Goal: Task Accomplishment & Management: Manage account settings

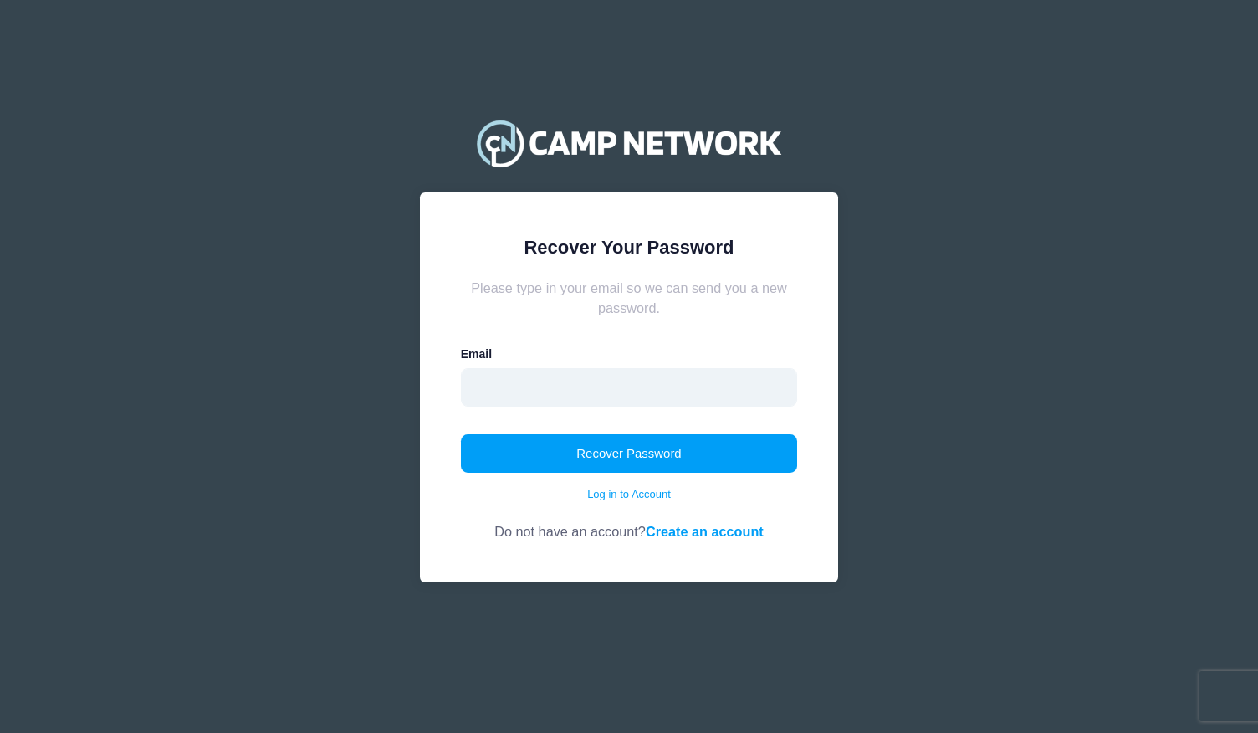
click at [545, 384] on input "email" at bounding box center [629, 387] width 337 height 38
type input "tahnee@gmail.com"
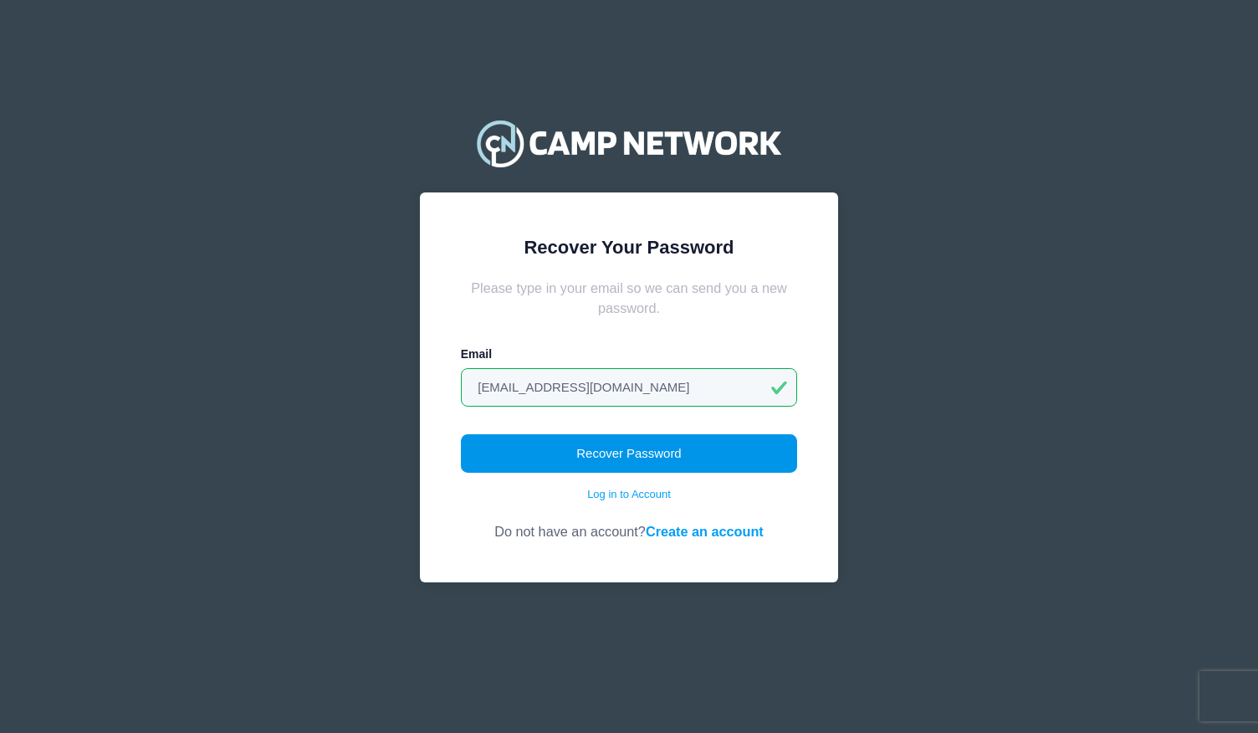
click at [559, 456] on button "Recover Password" at bounding box center [629, 453] width 337 height 38
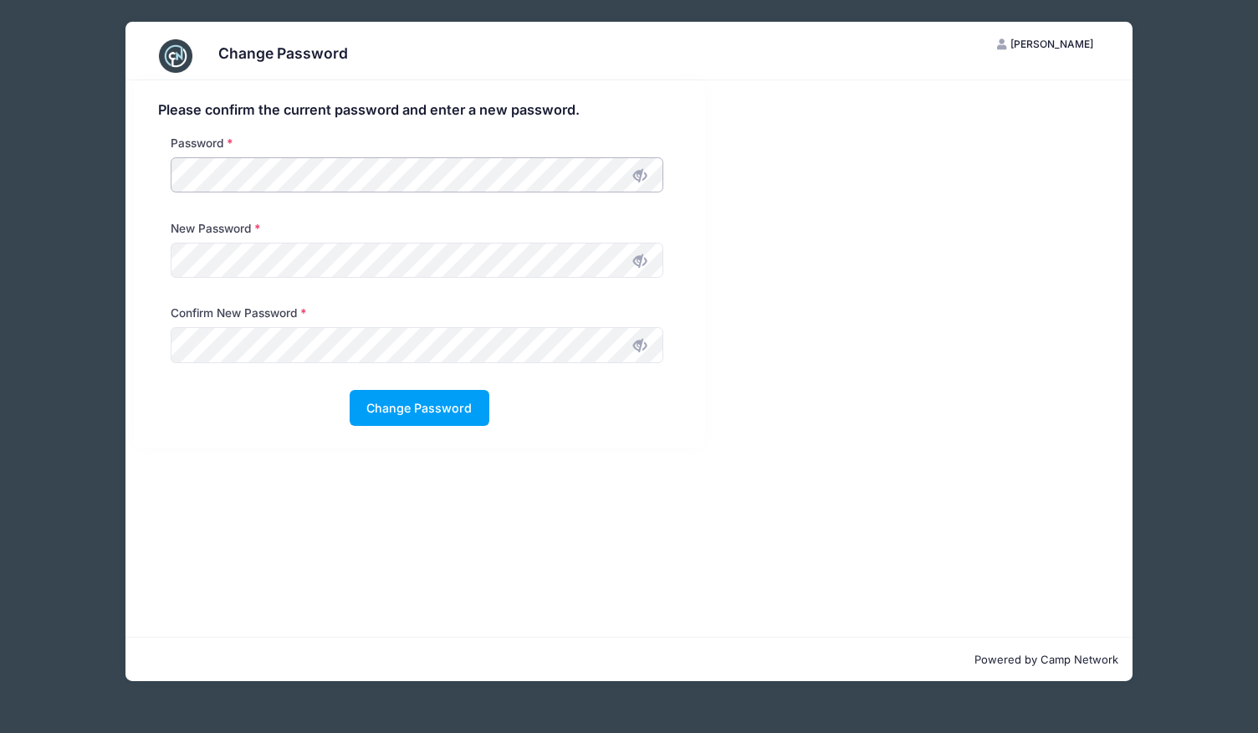
click at [141, 161] on div "Please confirm the current password and enter a new password. Password New Pass…" at bounding box center [419, 263] width 570 height 367
click at [404, 411] on button "Change Password" at bounding box center [420, 408] width 140 height 36
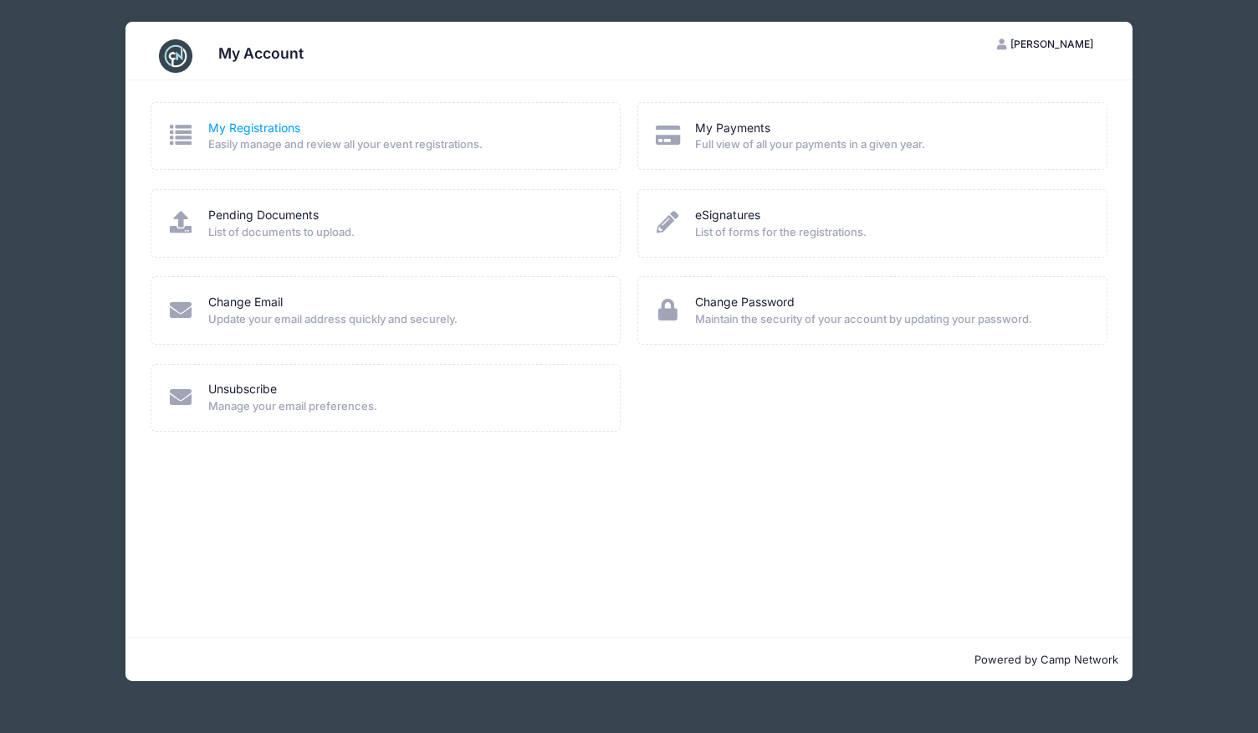
click at [243, 129] on link "My Registrations" at bounding box center [254, 129] width 92 height 18
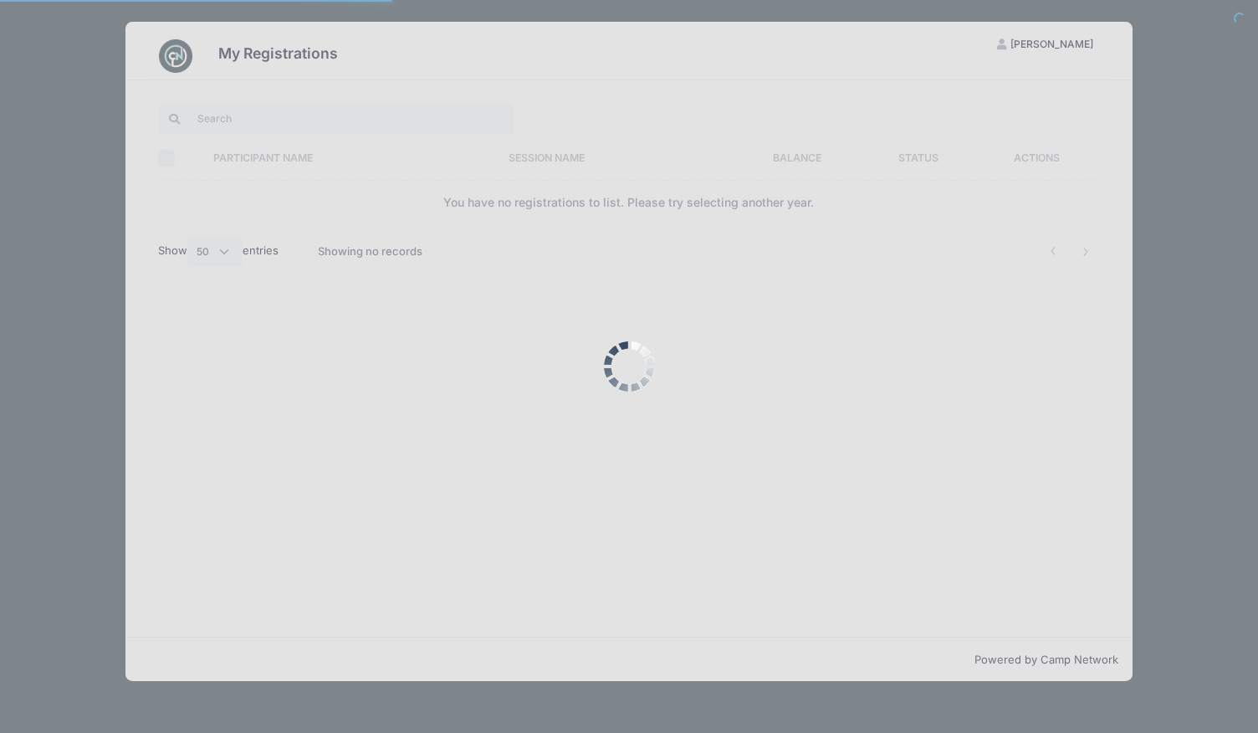
select select "50"
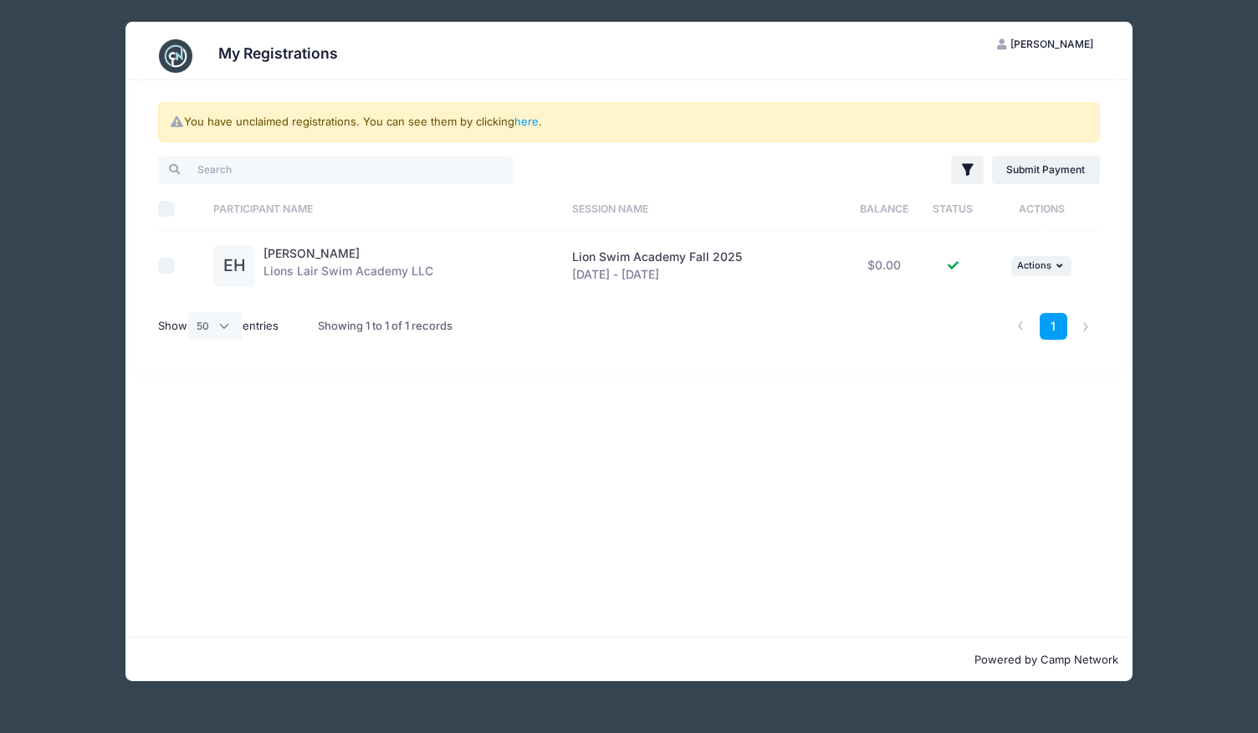
click at [226, 268] on div "EH" at bounding box center [234, 266] width 42 height 42
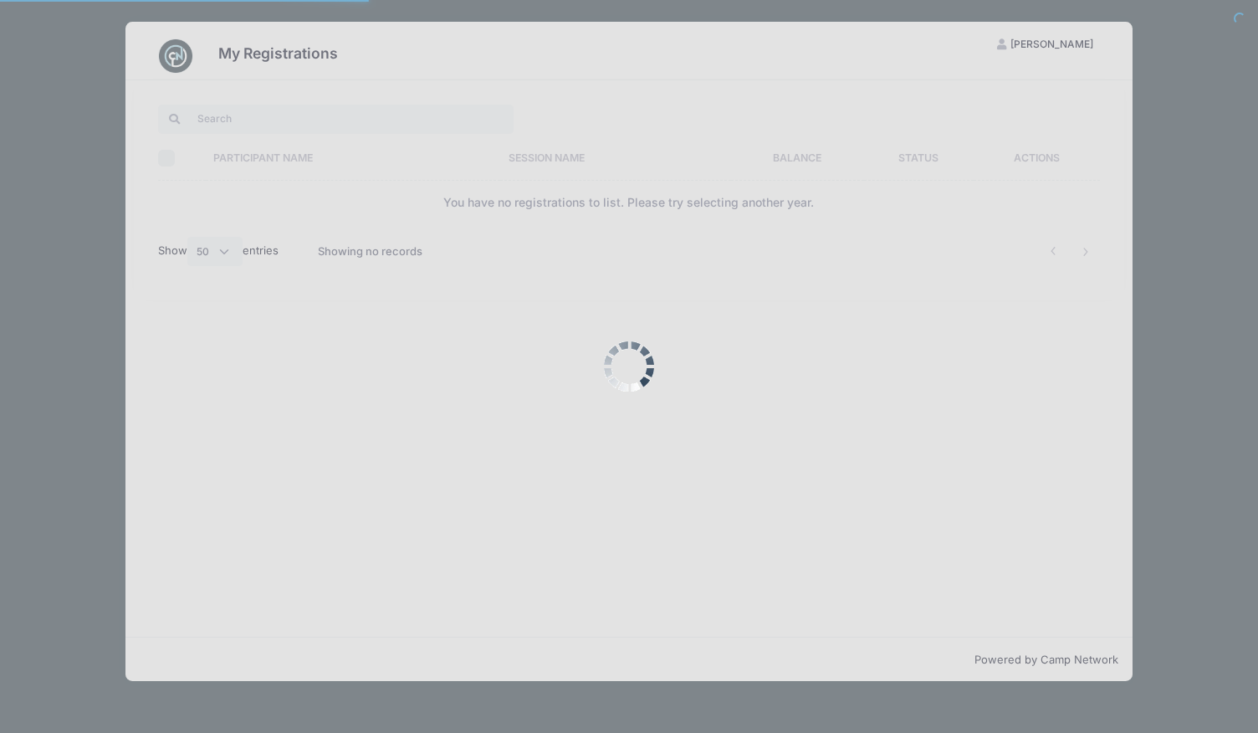
select select "50"
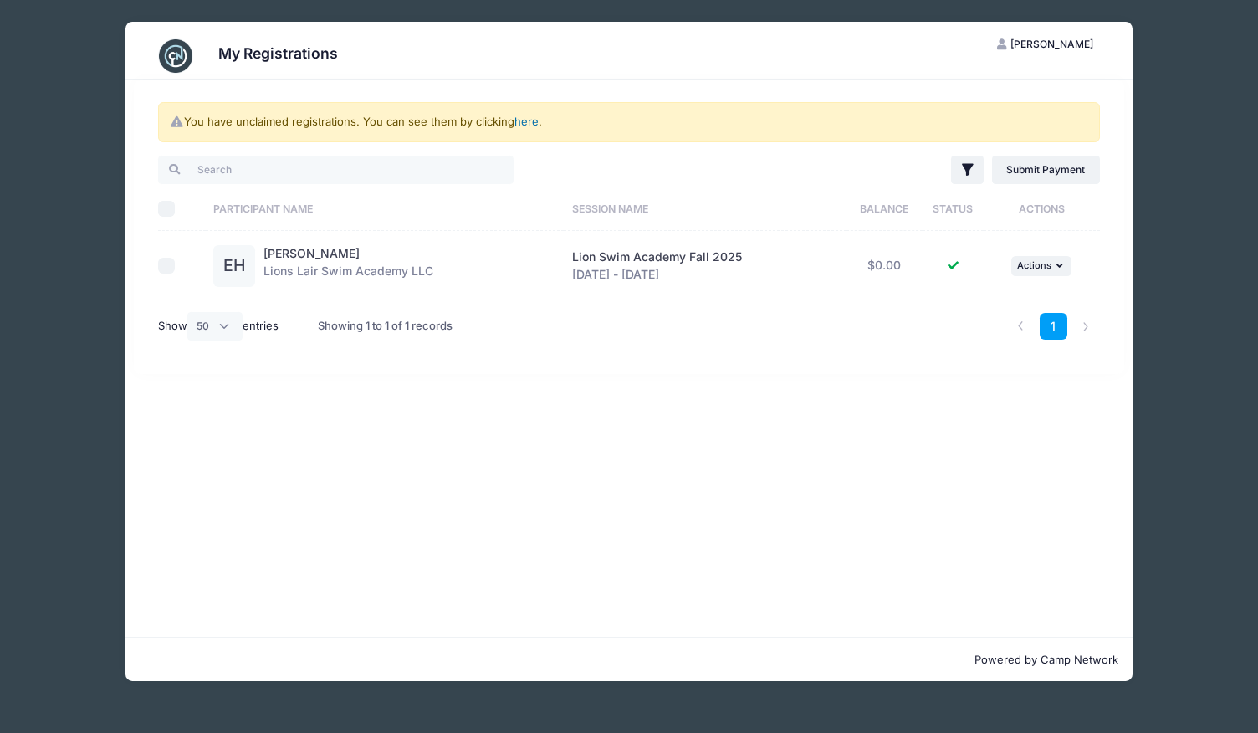
click at [532, 121] on link "here" at bounding box center [526, 121] width 24 height 13
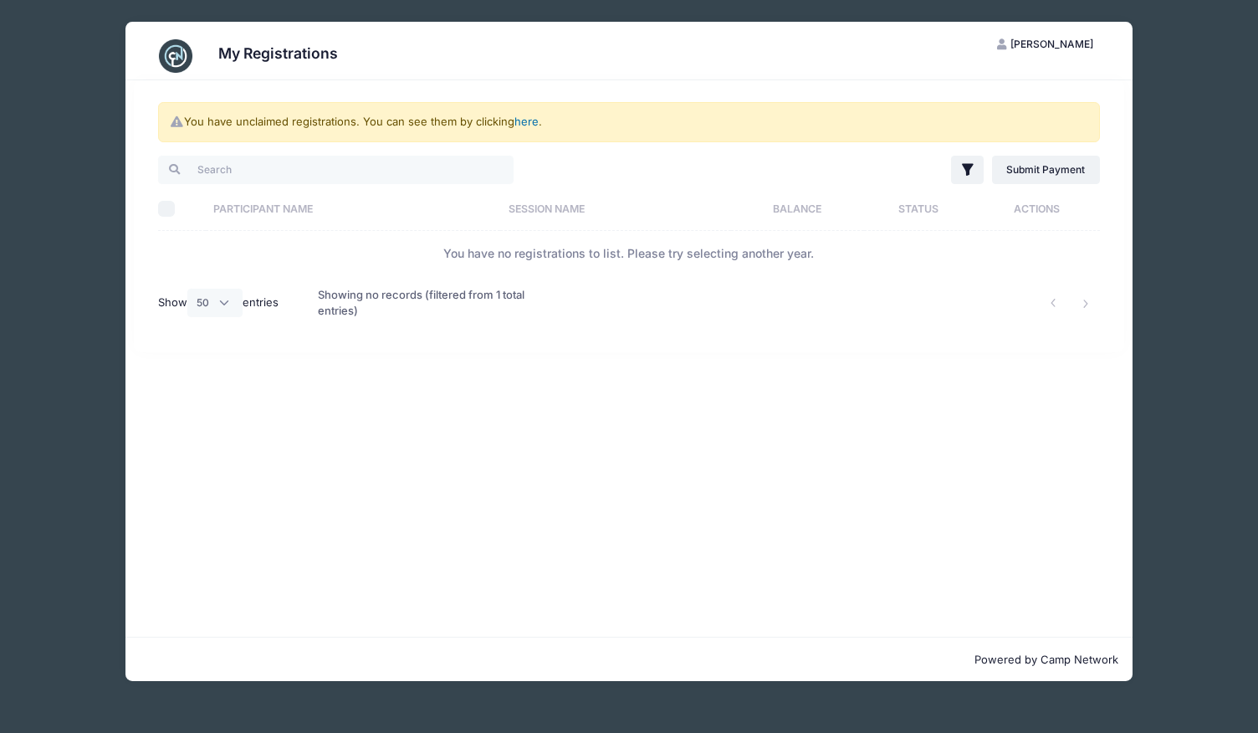
click at [529, 122] on link "here" at bounding box center [526, 121] width 24 height 13
click at [426, 48] on div "My Registrations" at bounding box center [630, 56] width 958 height 47
click at [1059, 38] on span "[PERSON_NAME]" at bounding box center [1051, 44] width 83 height 13
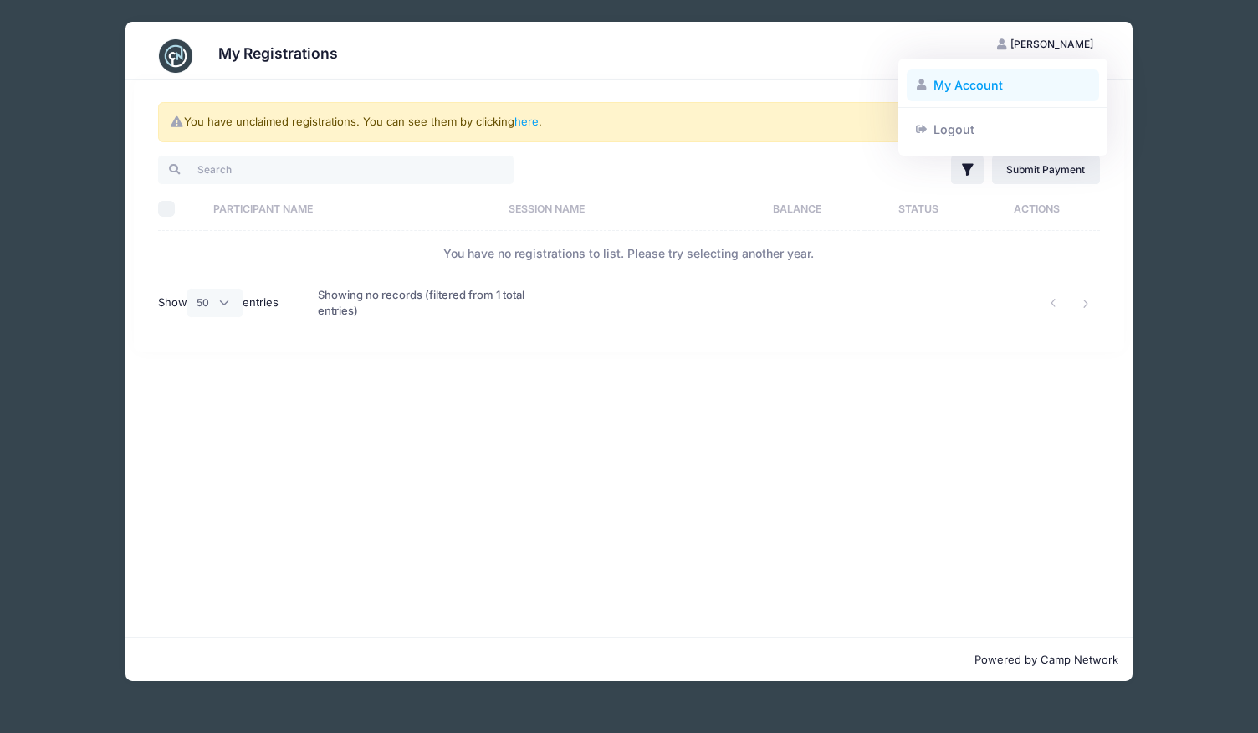
click at [963, 89] on link "My Account" at bounding box center [1003, 85] width 193 height 32
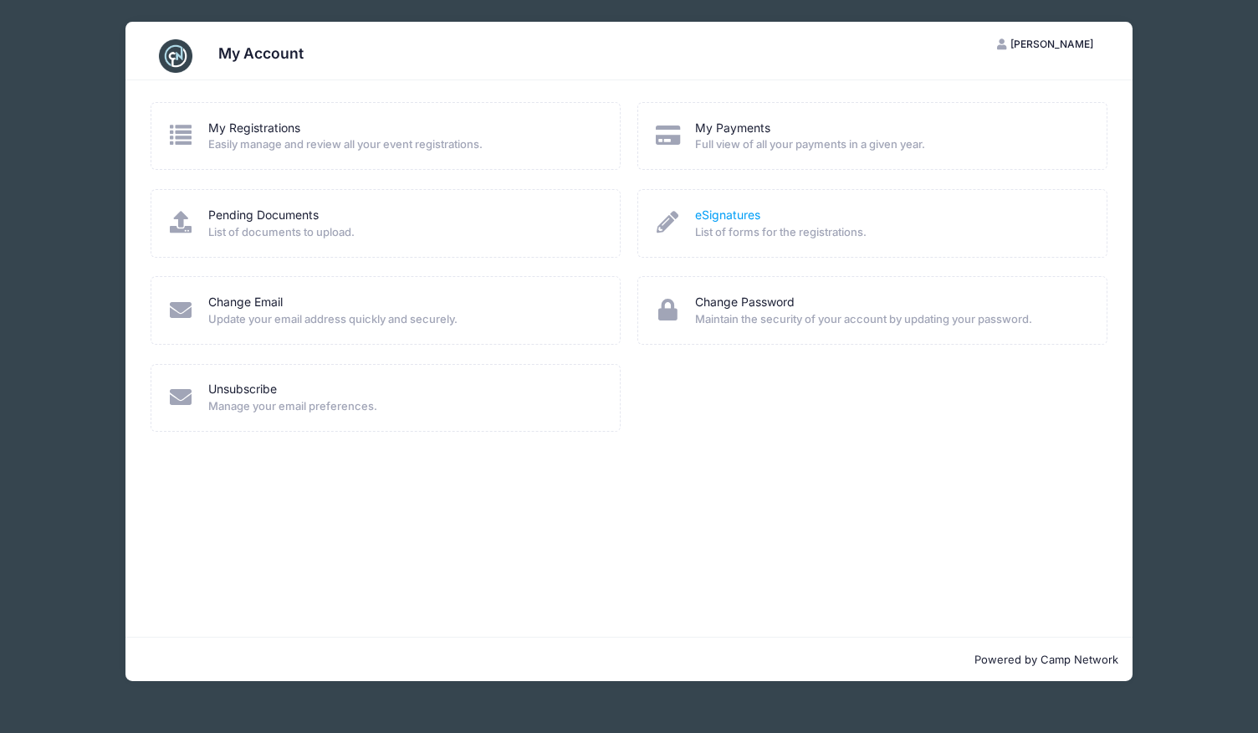
click at [736, 218] on link "eSignatures" at bounding box center [727, 216] width 65 height 18
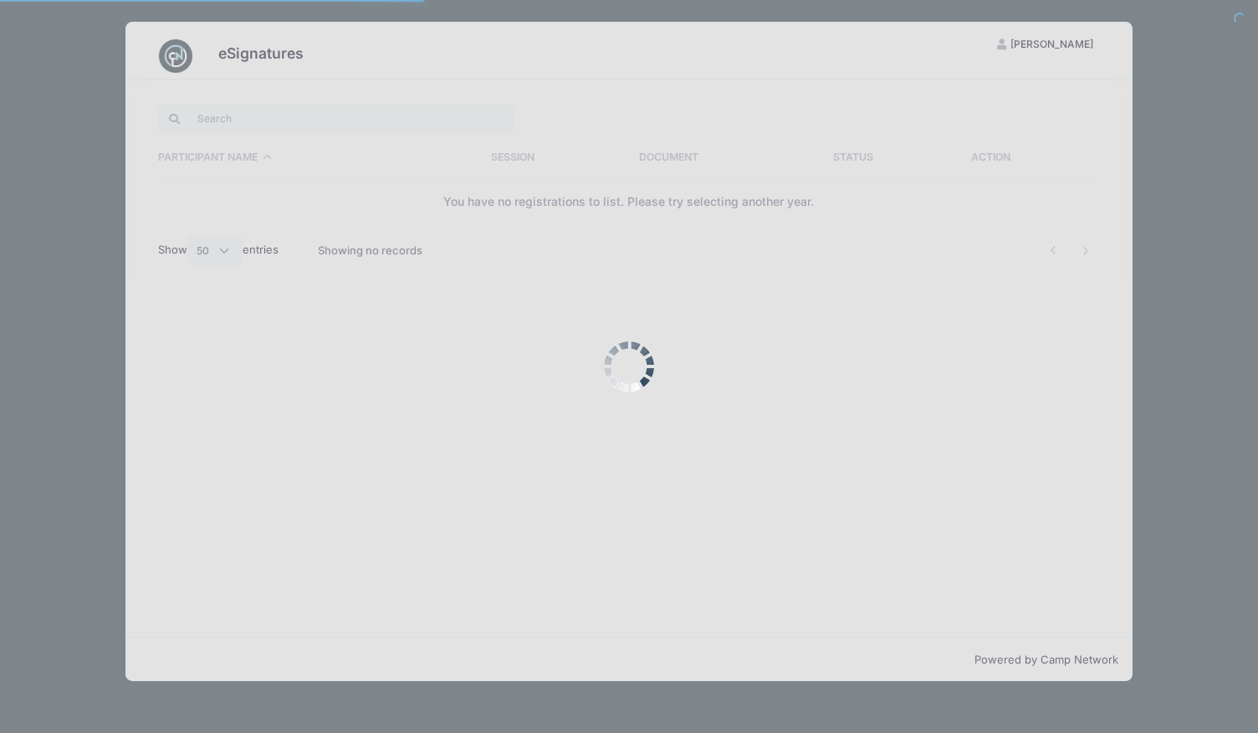
select select "50"
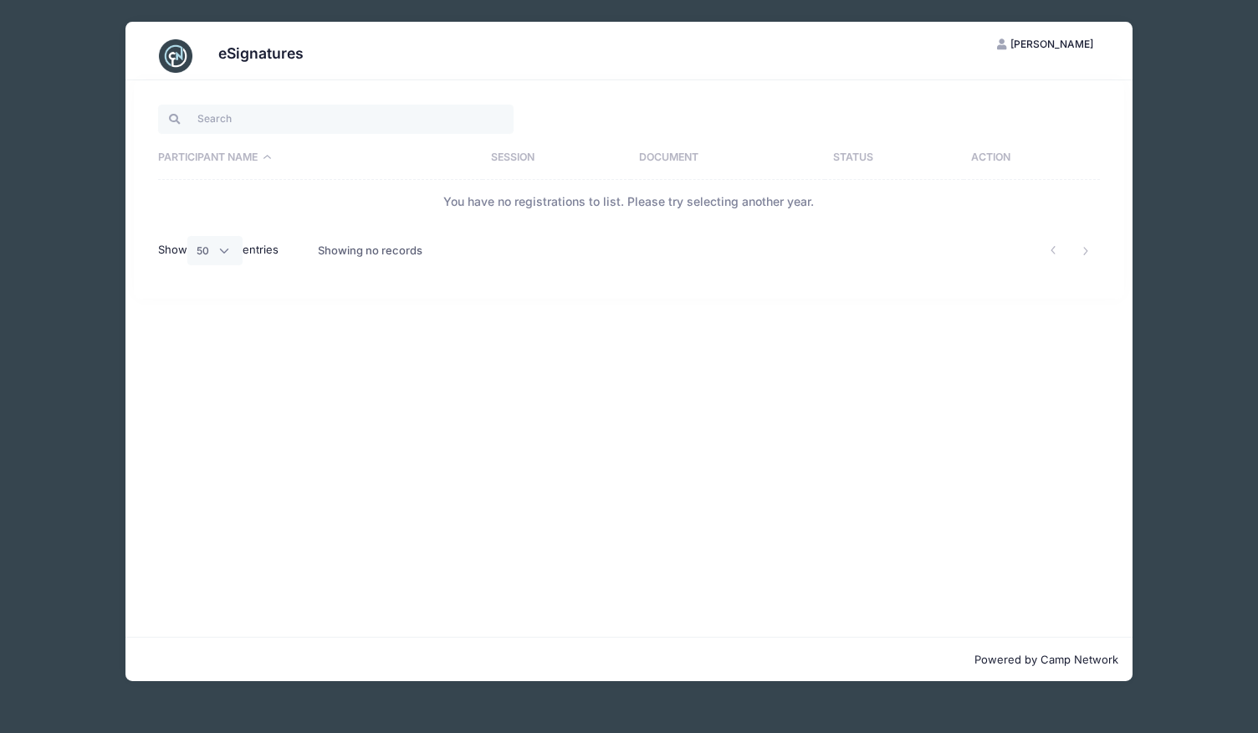
click at [166, 54] on img at bounding box center [175, 55] width 33 height 33
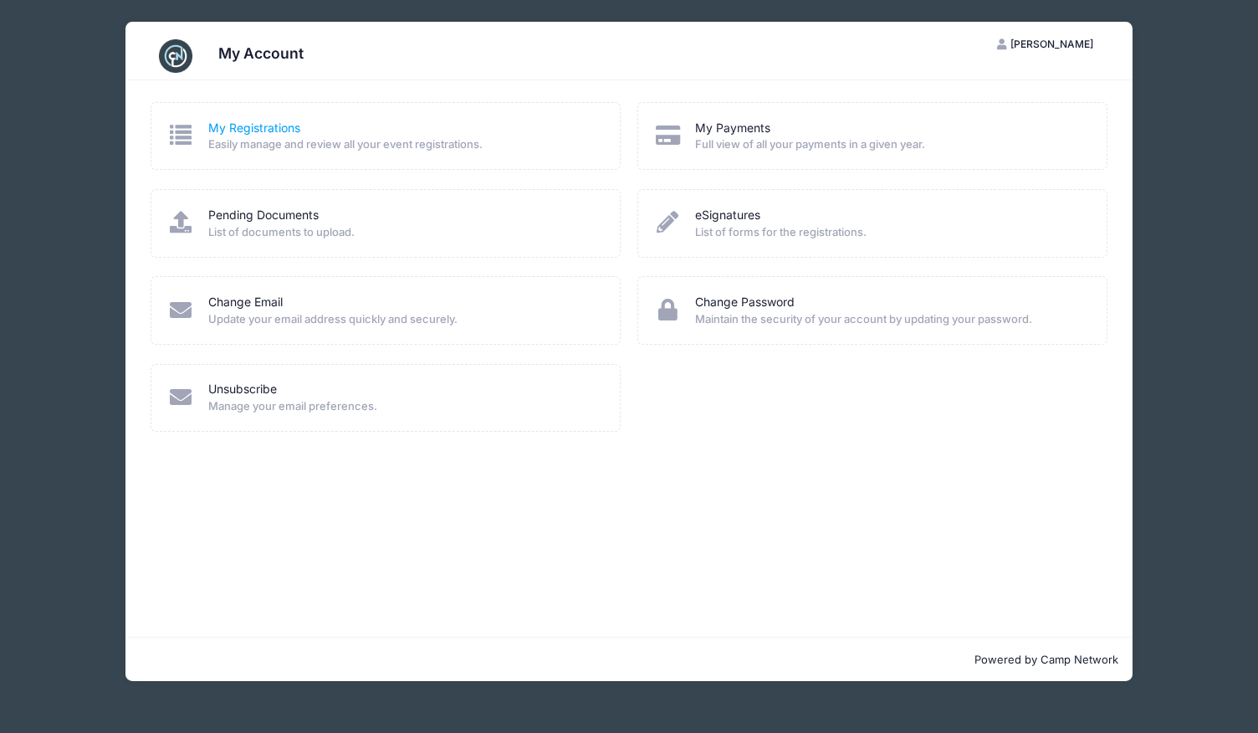
click at [238, 130] on link "My Registrations" at bounding box center [254, 129] width 92 height 18
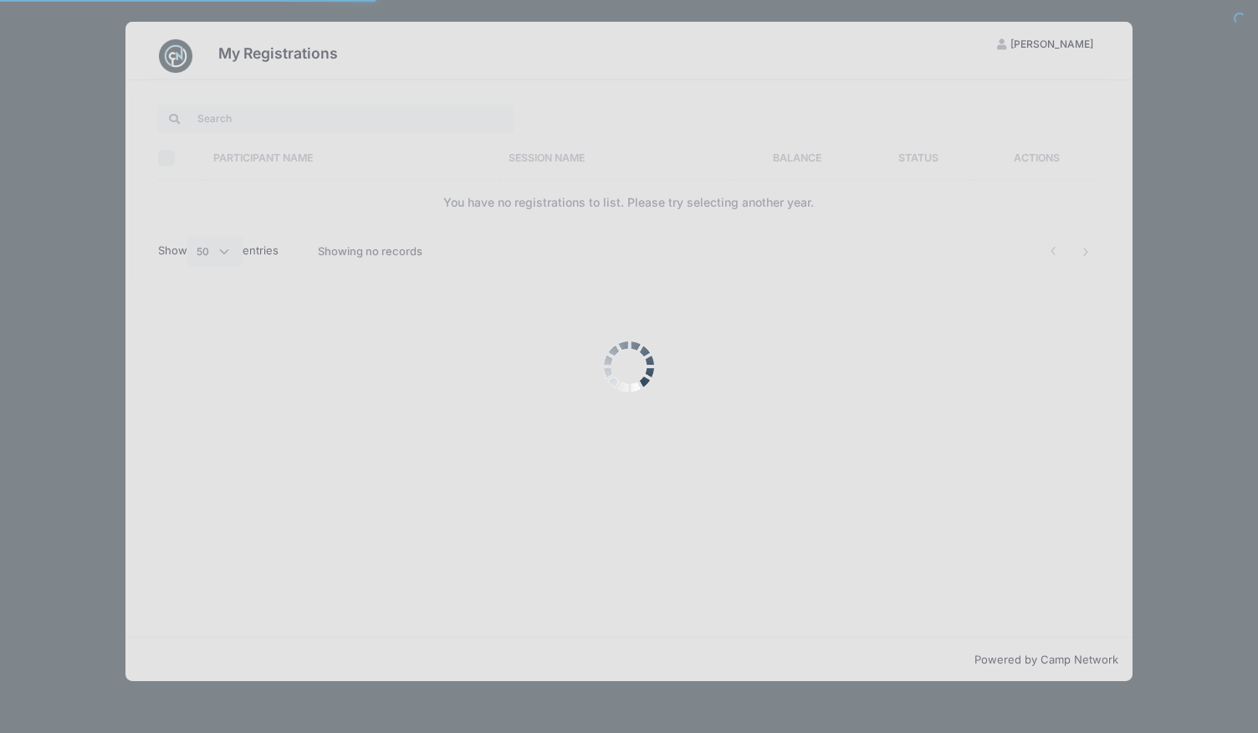
select select "50"
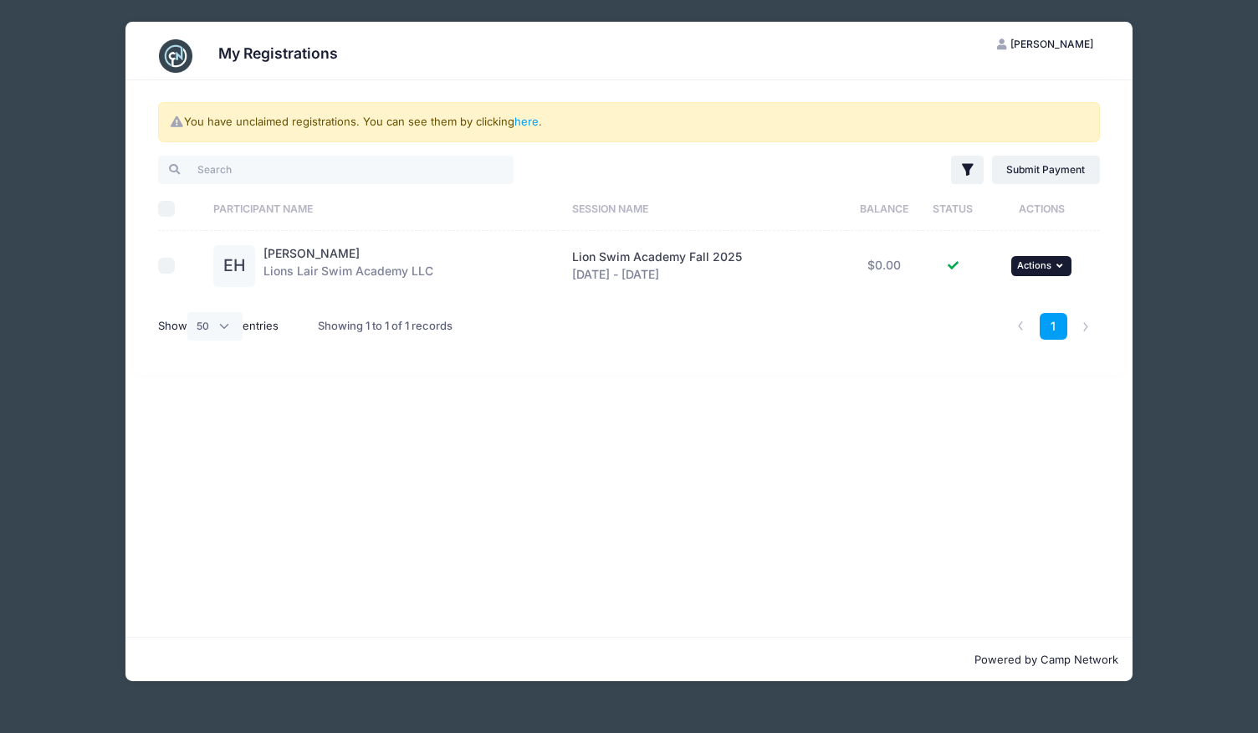
click at [1050, 265] on span "Actions" at bounding box center [1034, 265] width 34 height 12
click at [719, 468] on div "You have unclaimed registrations. You can see them by clicking here . Filter Fi…" at bounding box center [628, 358] width 1006 height 556
click at [1033, 258] on button "... Actions" at bounding box center [1041, 266] width 60 height 20
click at [987, 339] on link "View Attachments" at bounding box center [987, 334] width 151 height 32
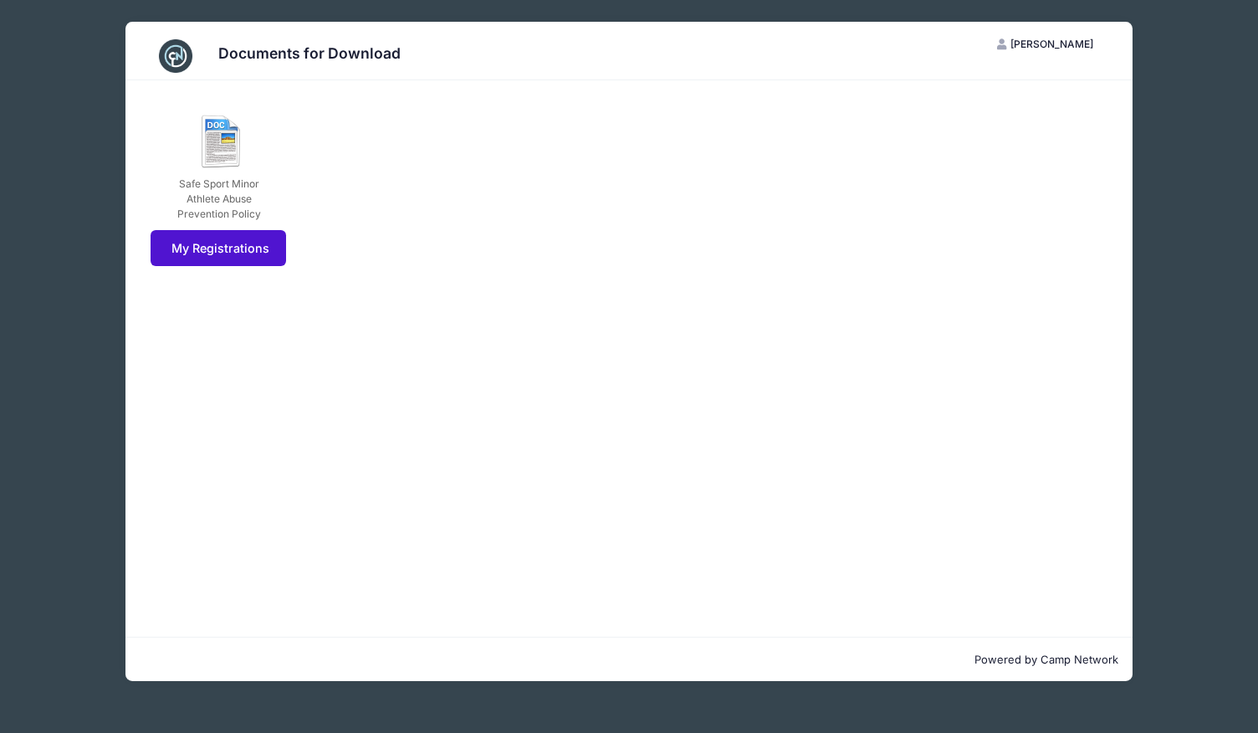
click at [189, 236] on link "My Registrations" at bounding box center [219, 248] width 136 height 36
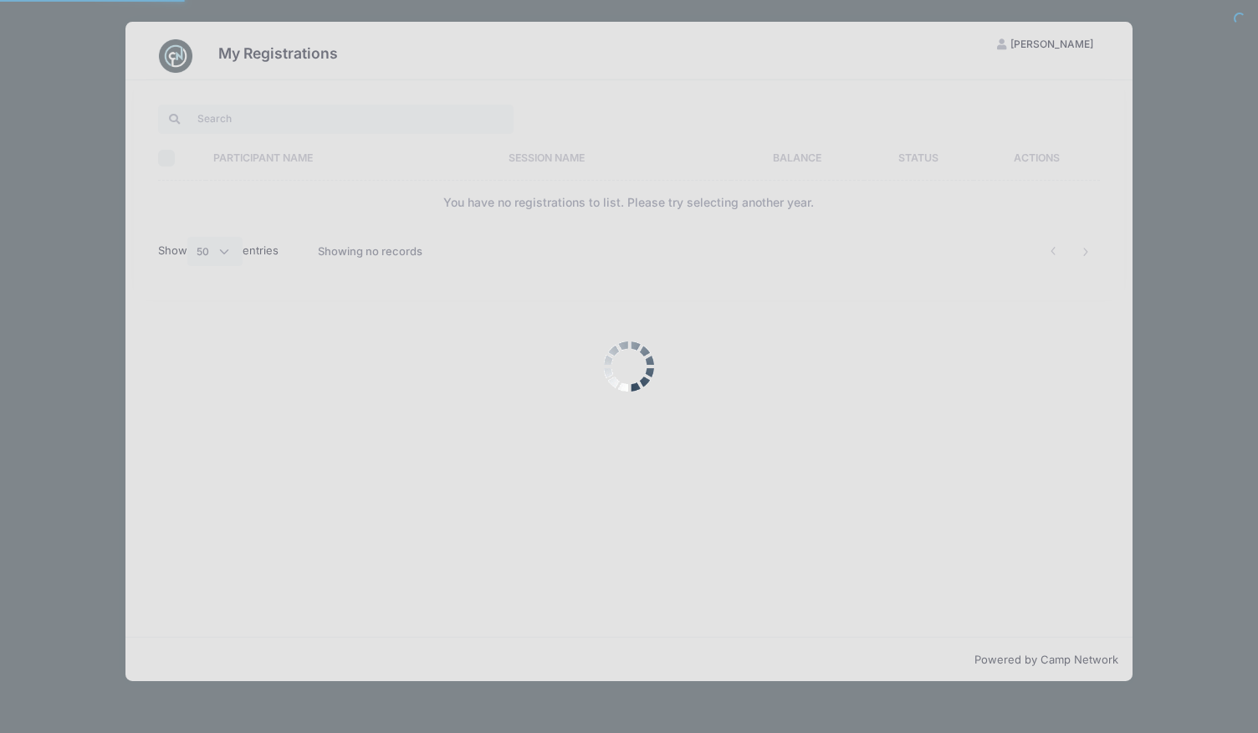
select select "50"
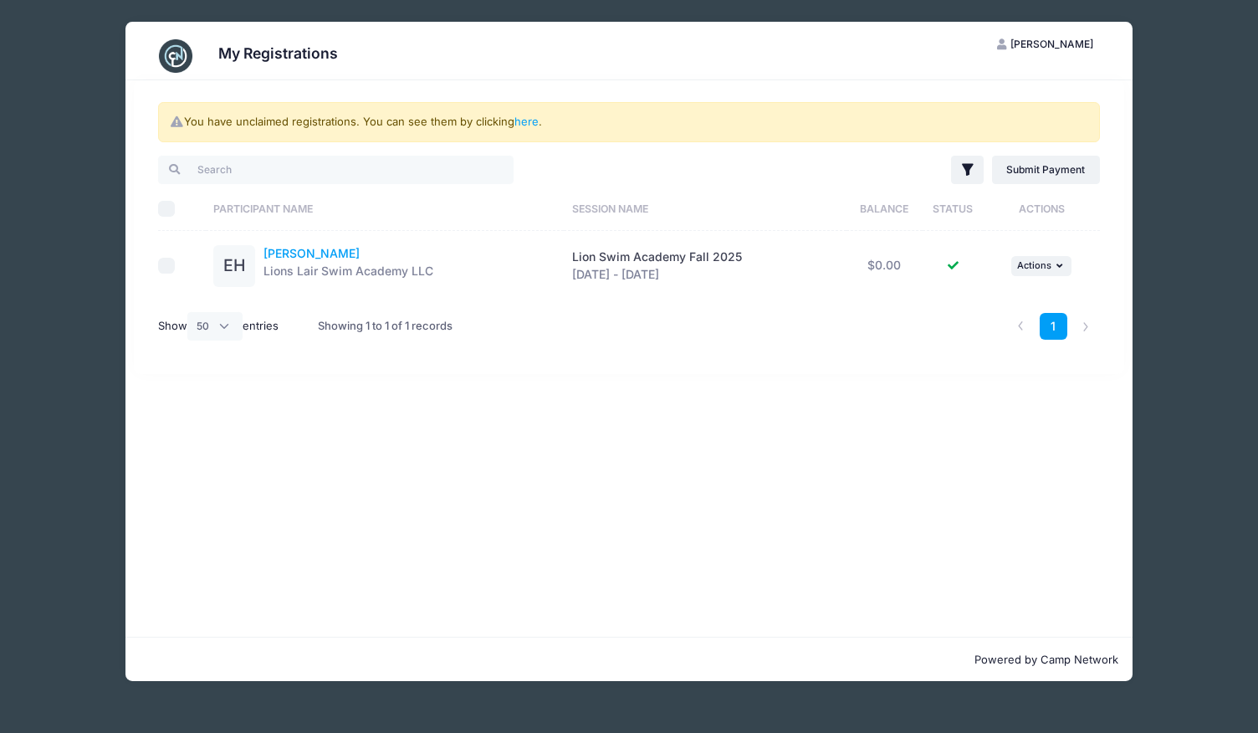
click at [324, 248] on link "[PERSON_NAME]" at bounding box center [311, 253] width 96 height 14
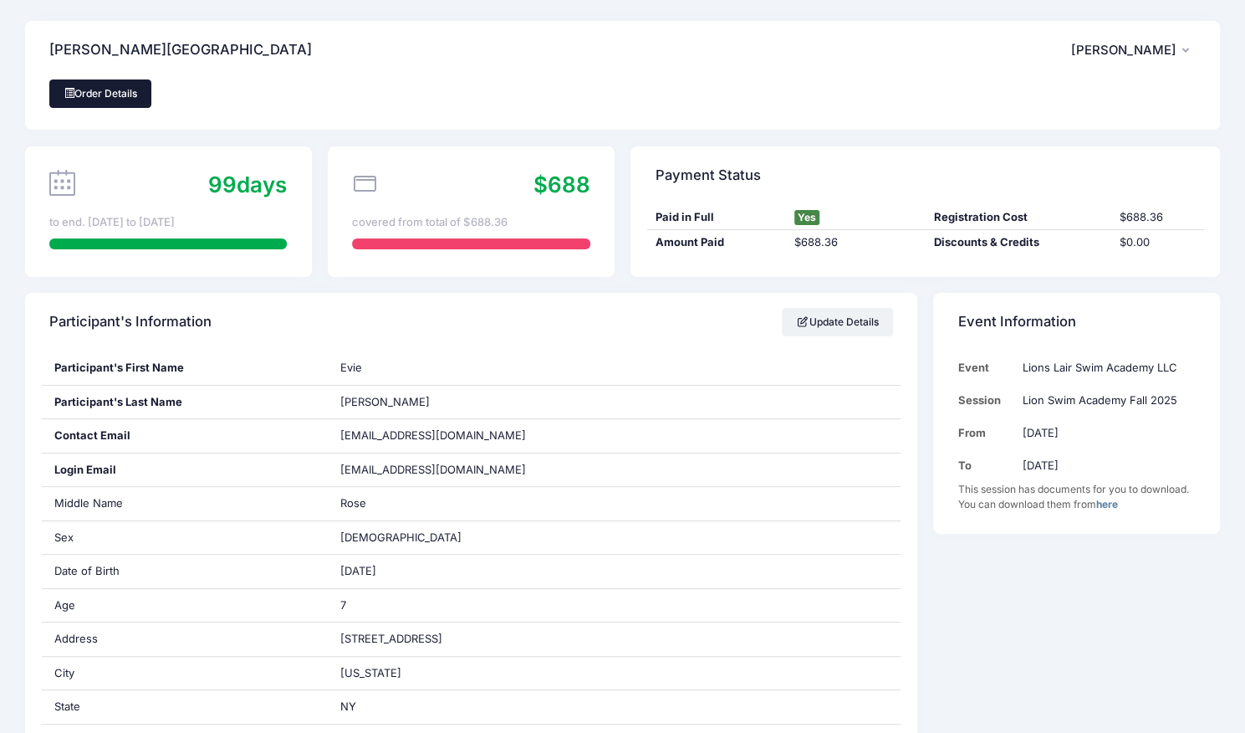
click at [115, 103] on link "Order Details" at bounding box center [100, 93] width 102 height 28
